Goal: Task Accomplishment & Management: Manage account settings

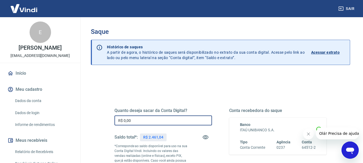
drag, startPoint x: 133, startPoint y: 120, endPoint x: 128, endPoint y: 109, distance: 11.8
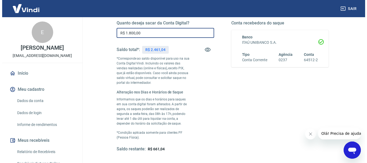
scroll to position [162, 0]
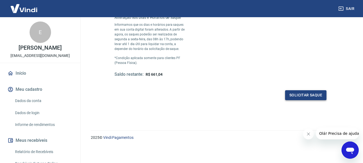
type input "R$ 1.800,00"
click at [308, 95] on button "Solicitar saque" at bounding box center [305, 95] width 41 height 10
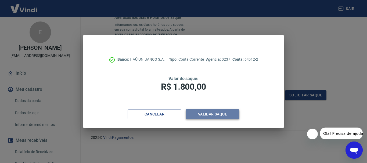
click at [217, 115] on button "Validar saque" at bounding box center [213, 114] width 54 height 10
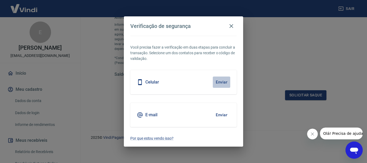
click at [224, 81] on button "Enviar" at bounding box center [221, 82] width 17 height 11
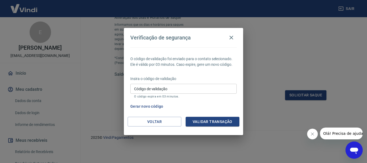
click at [196, 87] on input "Código de validação" at bounding box center [183, 89] width 107 height 10
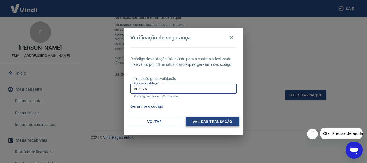
type input "508376"
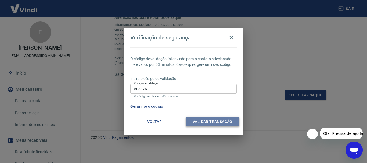
click at [205, 121] on button "Validar transação" at bounding box center [213, 122] width 54 height 10
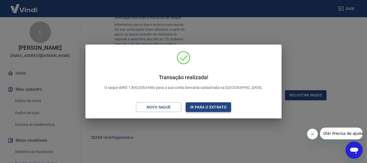
click at [212, 107] on button "Ir para o extrato" at bounding box center [208, 107] width 45 height 10
